Goal: Information Seeking & Learning: Learn about a topic

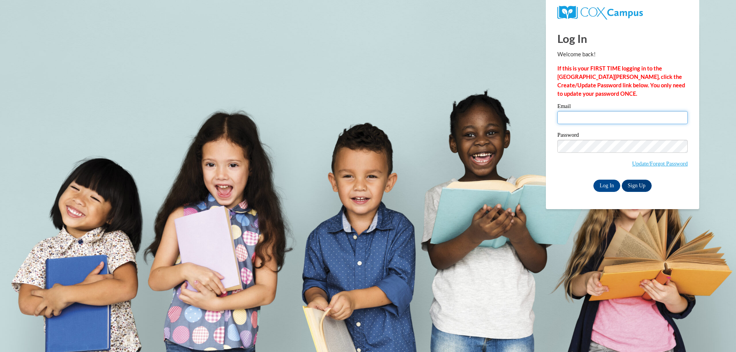
click at [572, 118] on input "Email" at bounding box center [623, 117] width 130 height 13
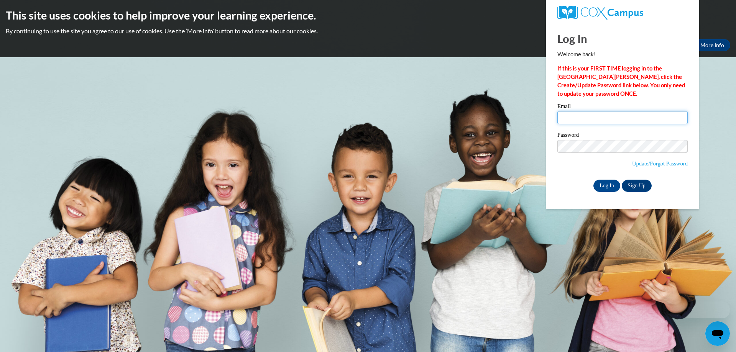
type input "ocps@tampabay.rr.com"
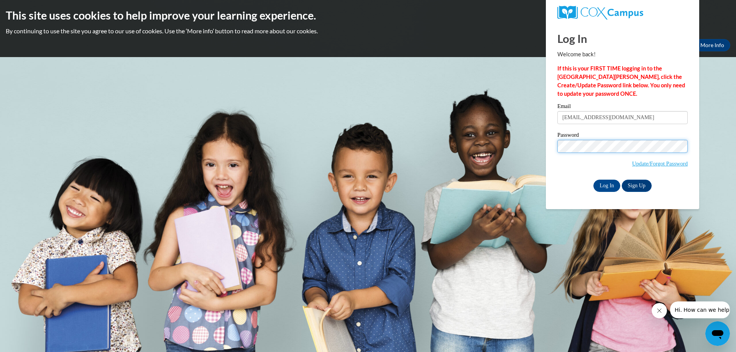
click at [594, 180] on input "Log In" at bounding box center [607, 186] width 27 height 12
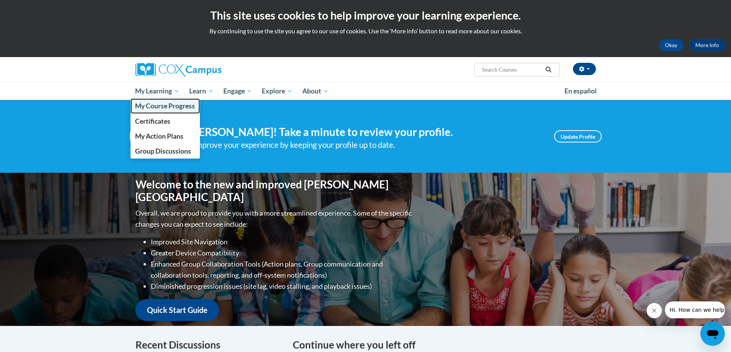
click at [156, 107] on span "My Course Progress" at bounding box center [165, 106] width 60 height 8
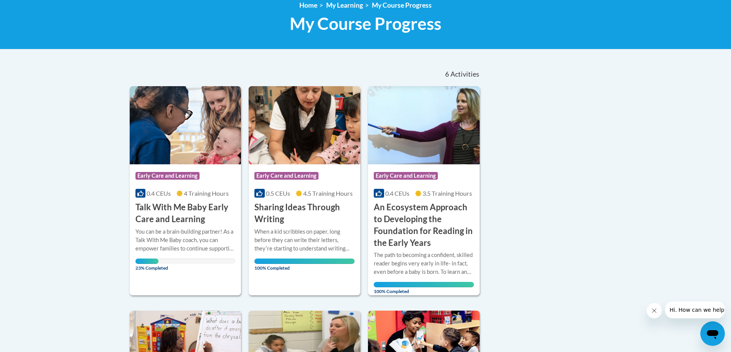
scroll to position [115, 0]
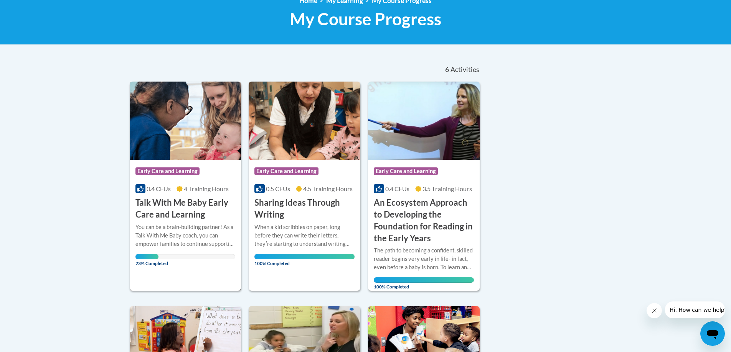
click at [178, 226] on div "You can be a brain-building partner! As a Talk With Me Baby coach, you can empo…" at bounding box center [185, 235] width 100 height 25
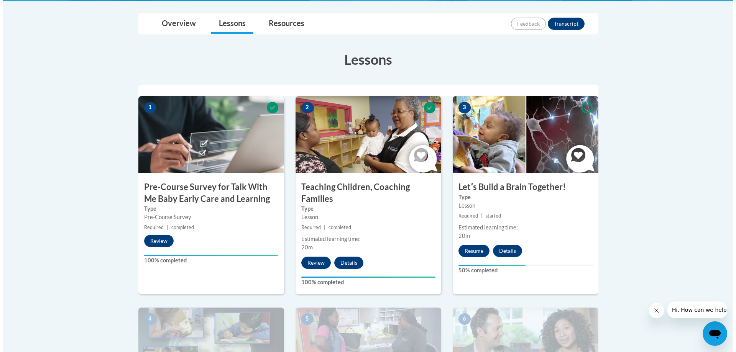
scroll to position [230, 0]
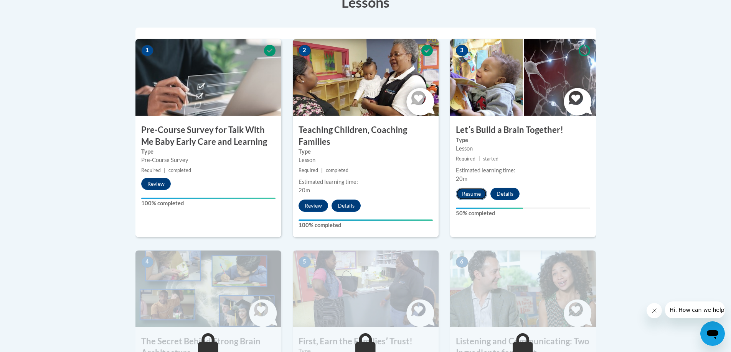
click at [468, 193] on button "Resume" at bounding box center [471, 194] width 31 height 12
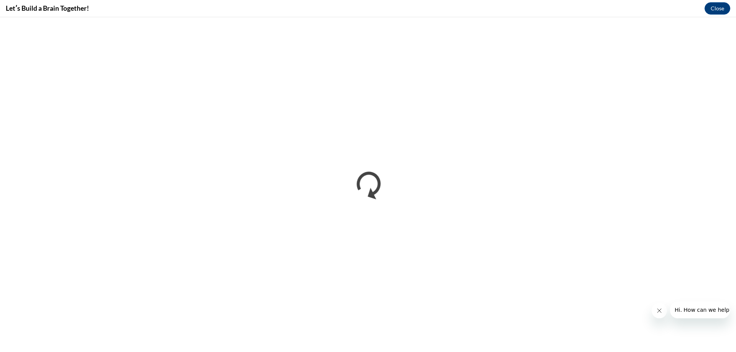
scroll to position [0, 0]
